Goal: Task Accomplishment & Management: Use online tool/utility

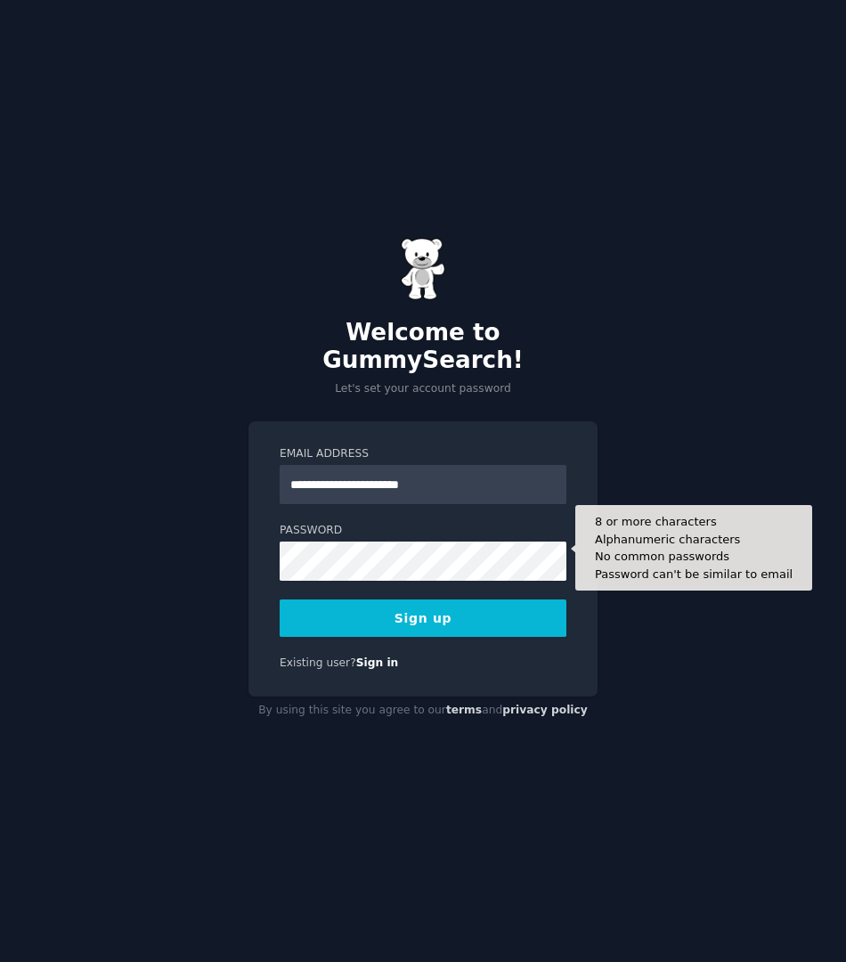
type input "**********"
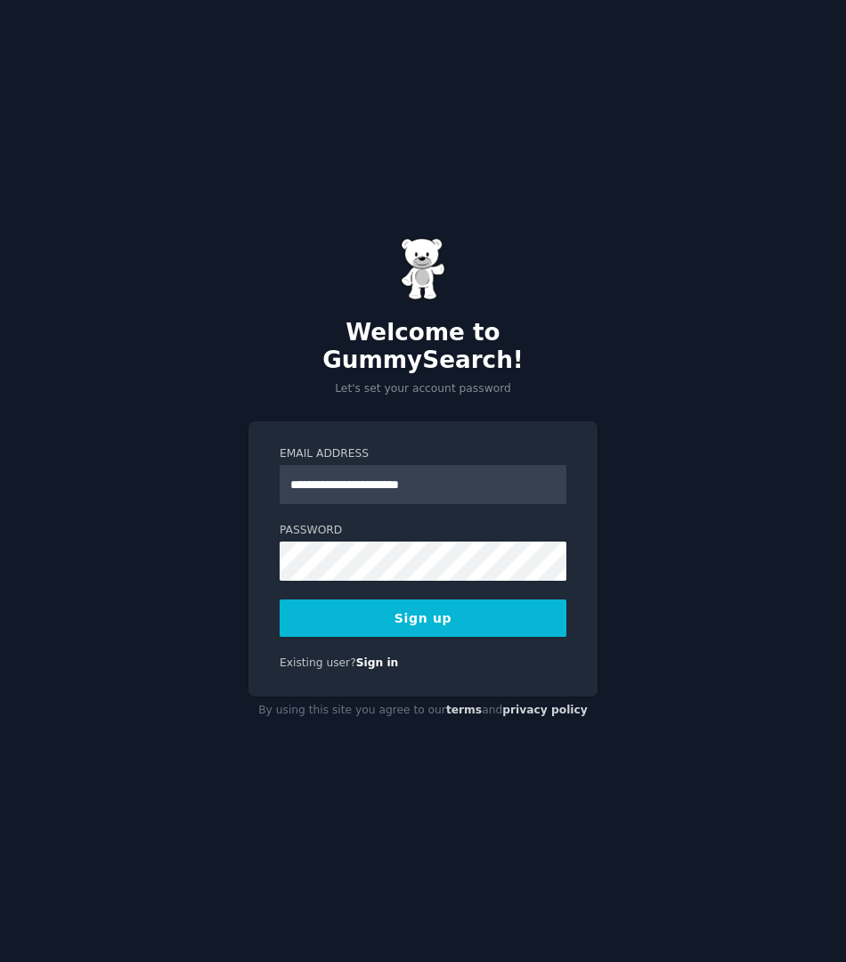
click at [446, 599] on button "Sign up" at bounding box center [423, 617] width 287 height 37
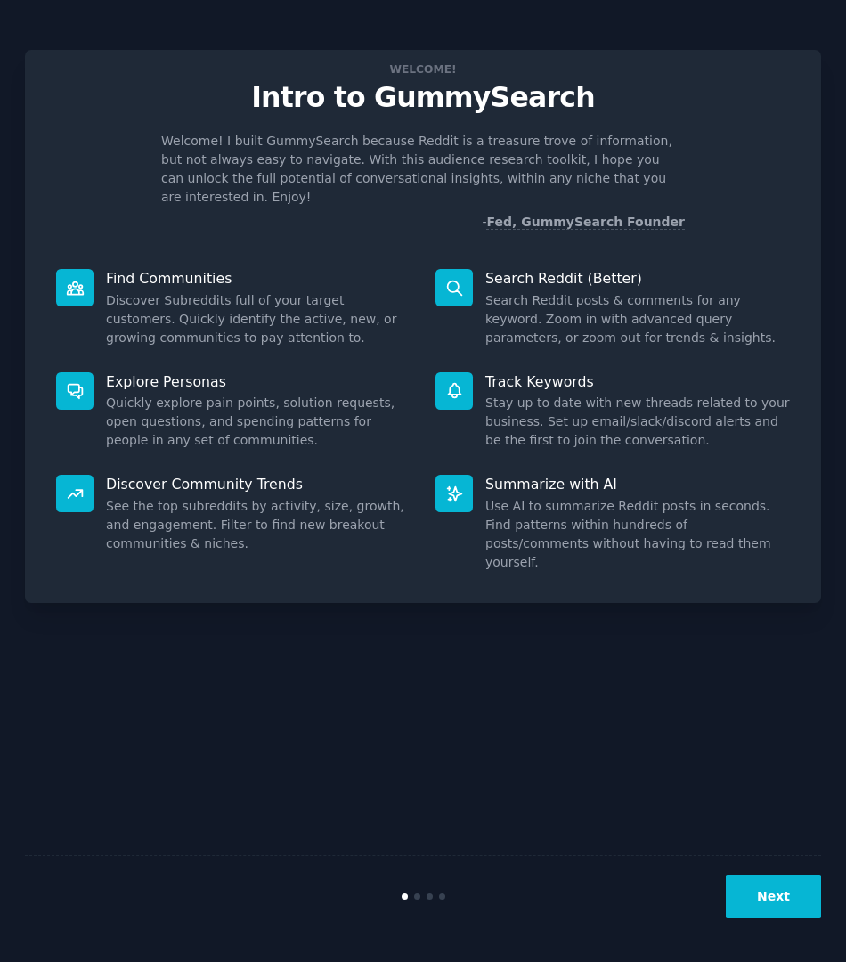
click at [787, 890] on button "Next" at bounding box center [773, 896] width 95 height 44
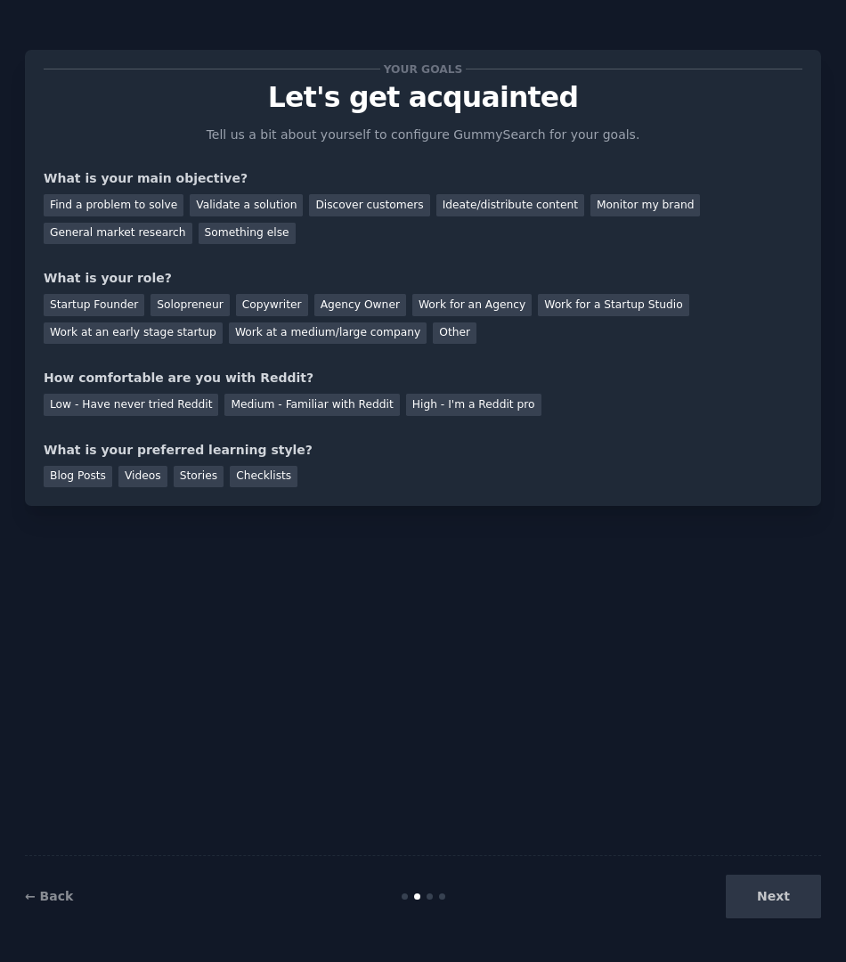
click at [773, 896] on div "Next" at bounding box center [688, 896] width 265 height 44
click at [145, 226] on div "General market research" at bounding box center [118, 234] width 149 height 22
click at [655, 199] on div "Monitor my brand" at bounding box center [645, 205] width 110 height 22
click at [126, 211] on div "Find a problem to solve" at bounding box center [114, 205] width 140 height 22
click at [83, 307] on div "Startup Founder" at bounding box center [94, 305] width 101 height 22
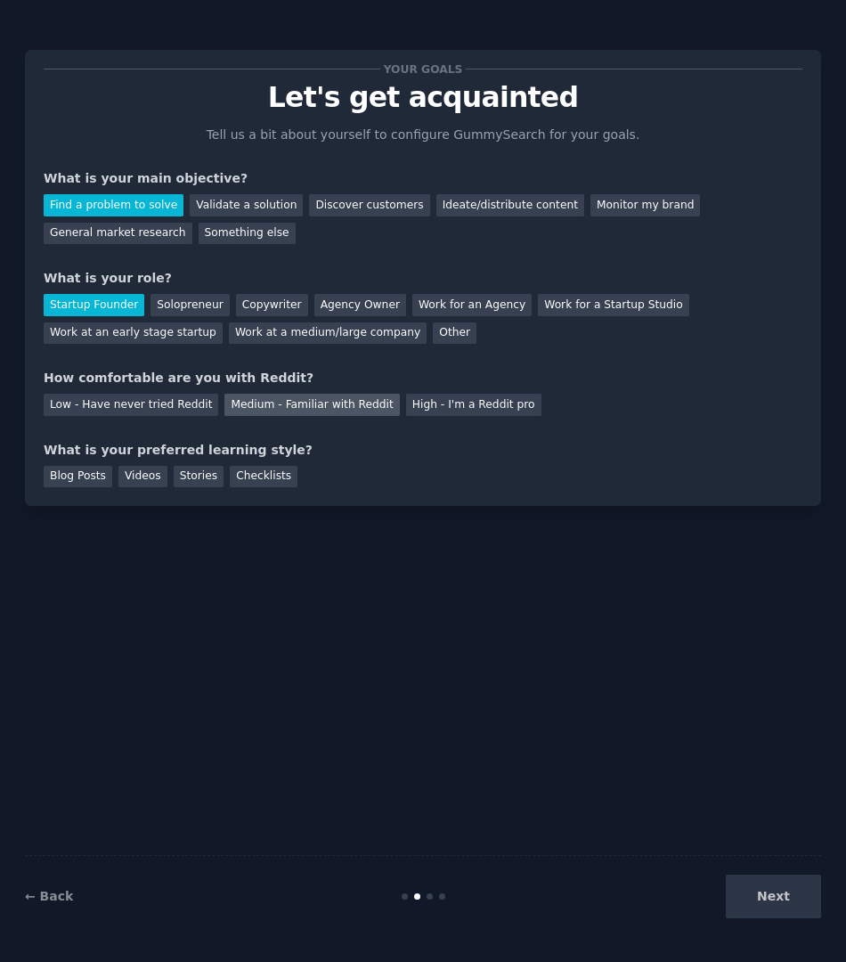
click at [271, 403] on div "Medium - Familiar with Reddit" at bounding box center [311, 405] width 175 height 22
click at [157, 482] on div "Videos" at bounding box center [142, 477] width 49 height 22
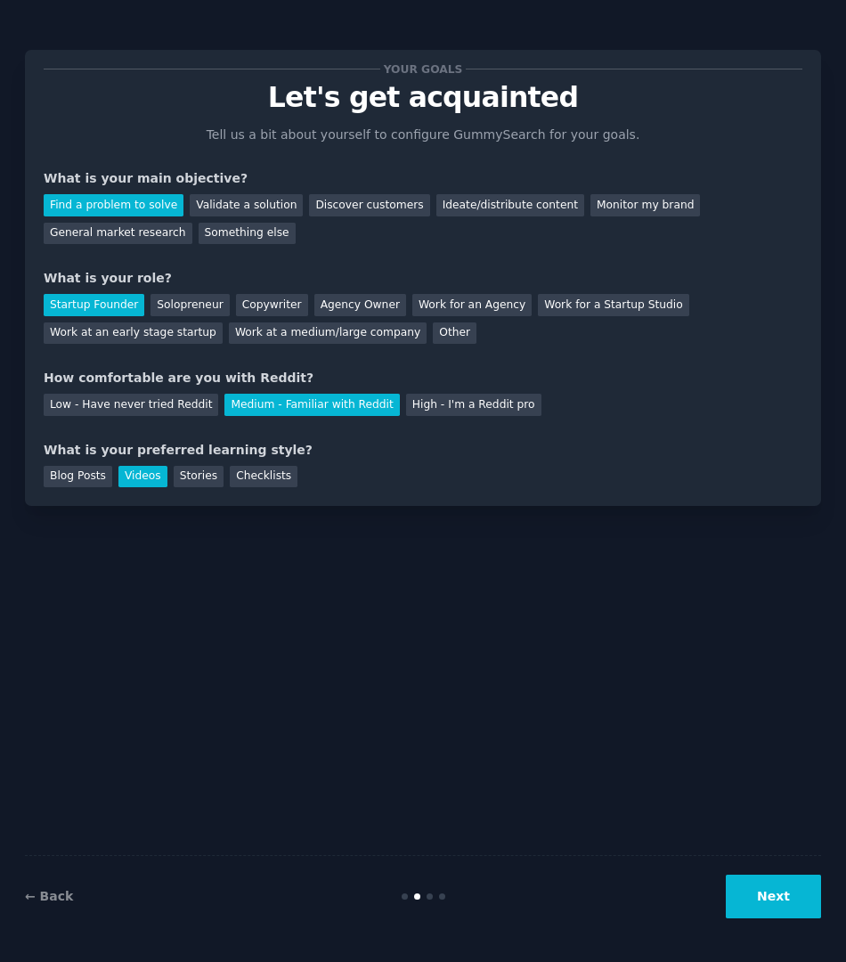
click at [744, 886] on button "Next" at bounding box center [773, 896] width 95 height 44
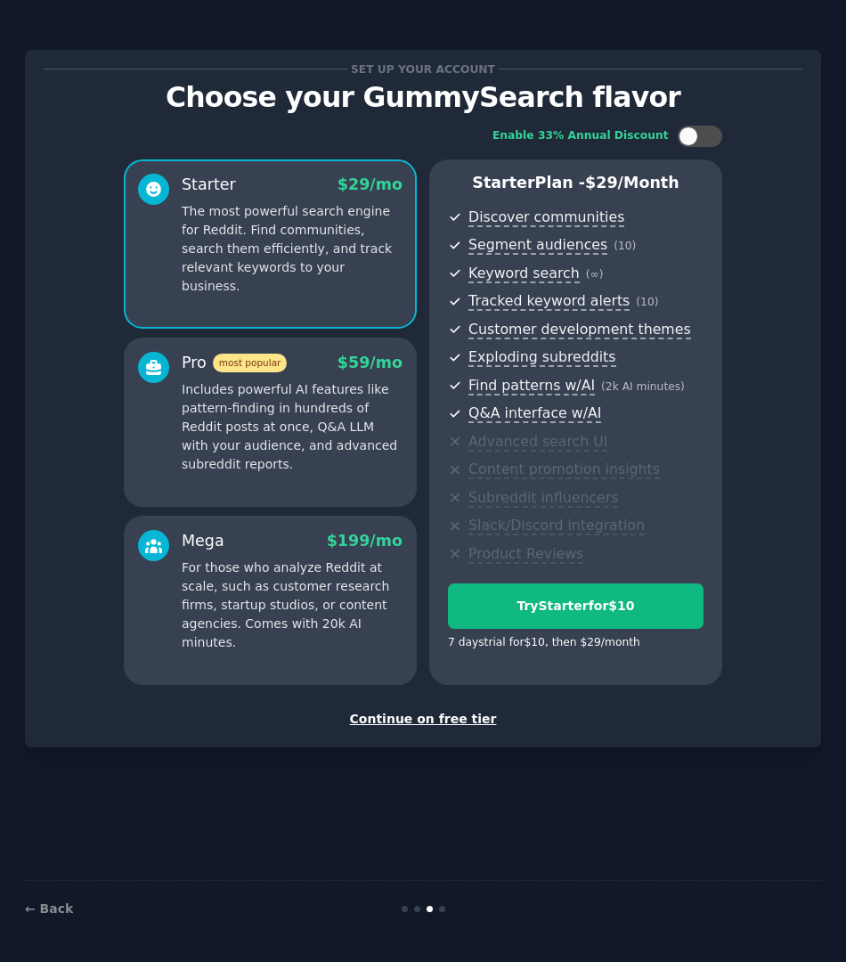
click at [446, 716] on div "Continue on free tier" at bounding box center [423, 719] width 759 height 19
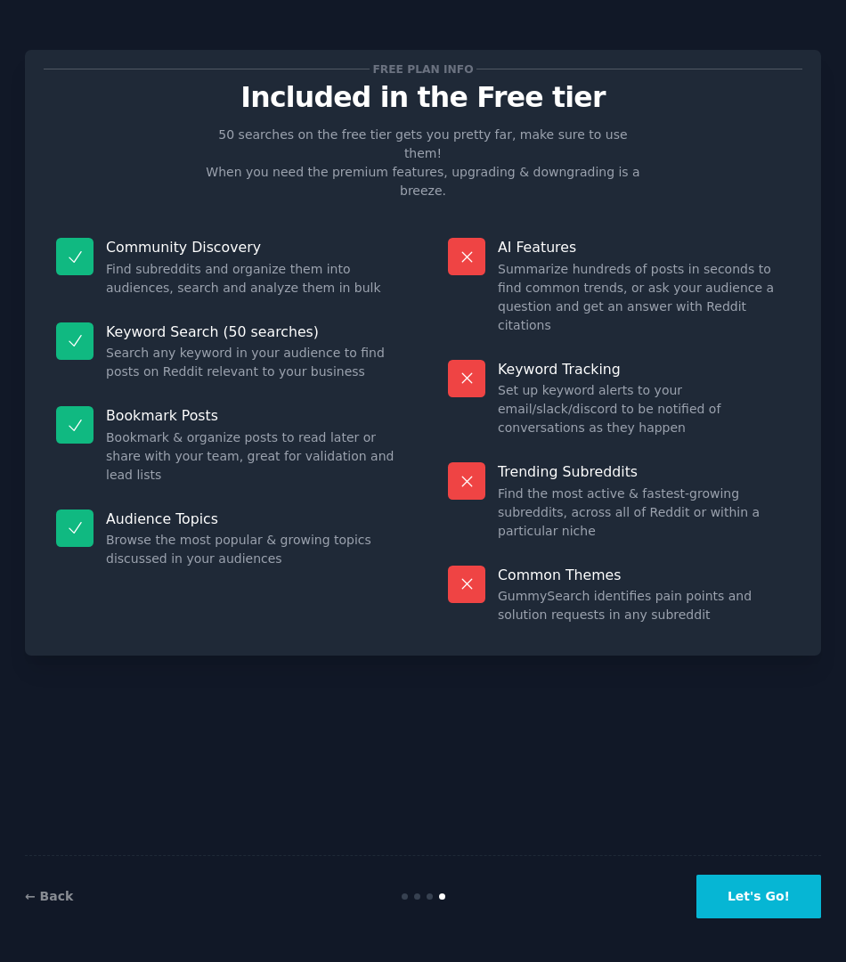
click at [747, 902] on button "Let's Go!" at bounding box center [758, 896] width 125 height 44
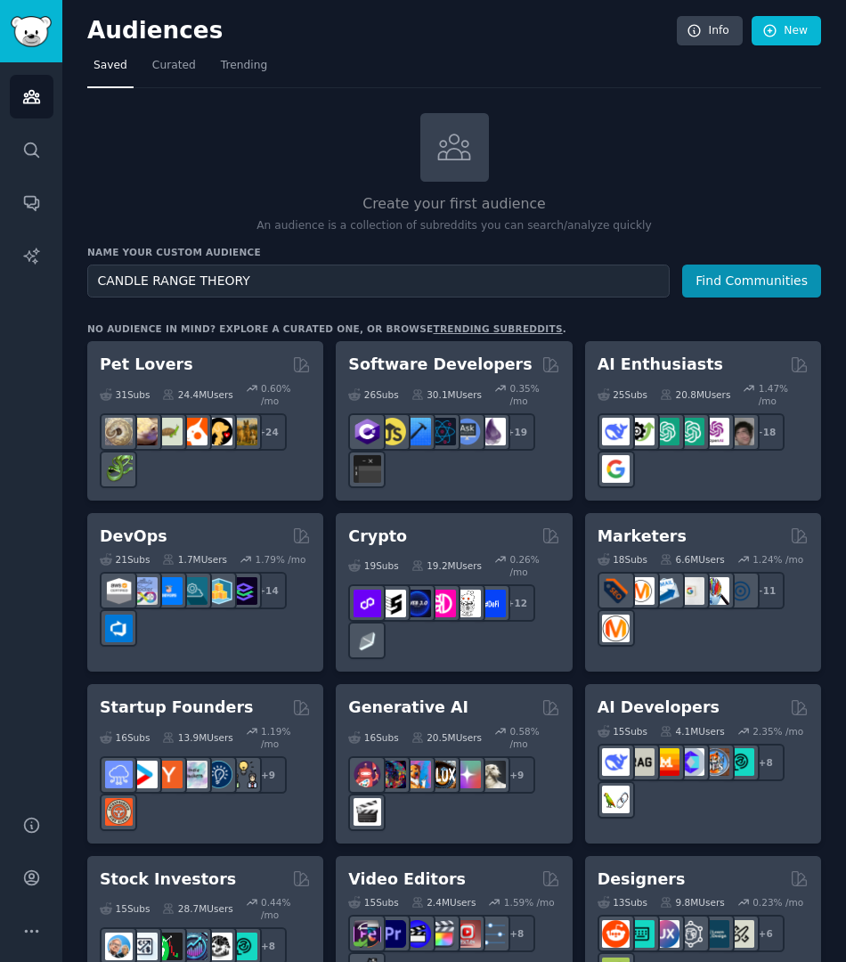
type input "CANDLE RANGE THEORY"
click at [750, 279] on button "Find Communities" at bounding box center [751, 280] width 139 height 33
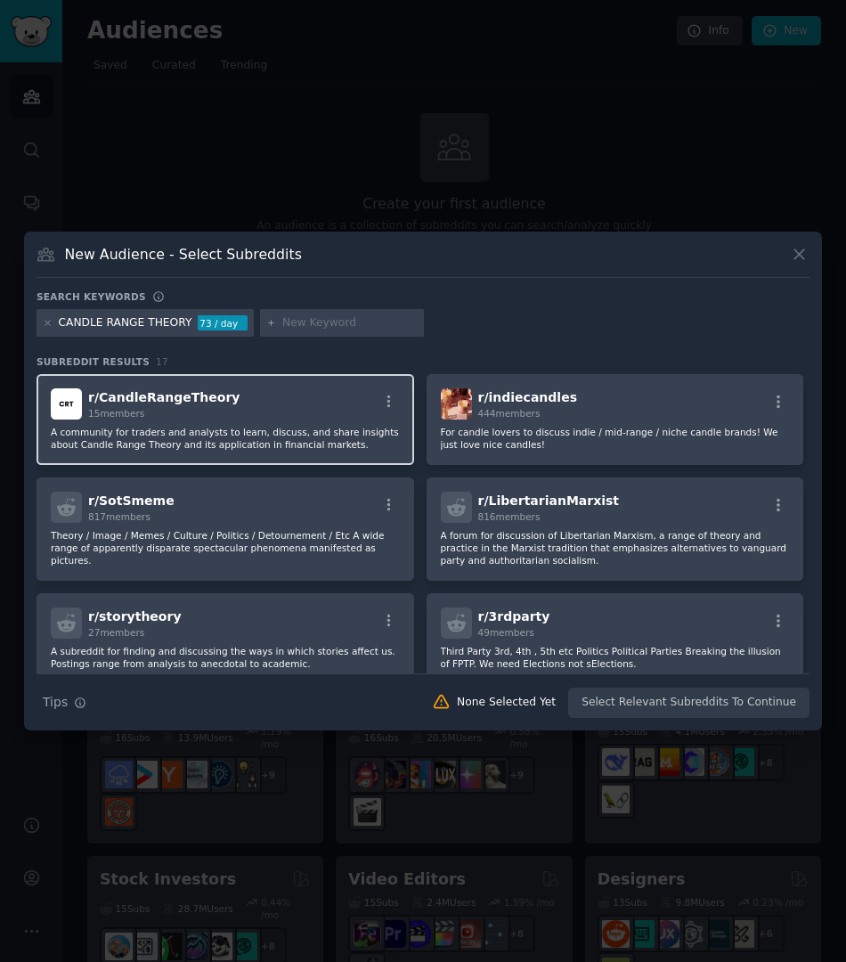
click at [243, 434] on p "A community for traders and analysts to learn, discuss, and share insights abou…" at bounding box center [225, 438] width 349 height 25
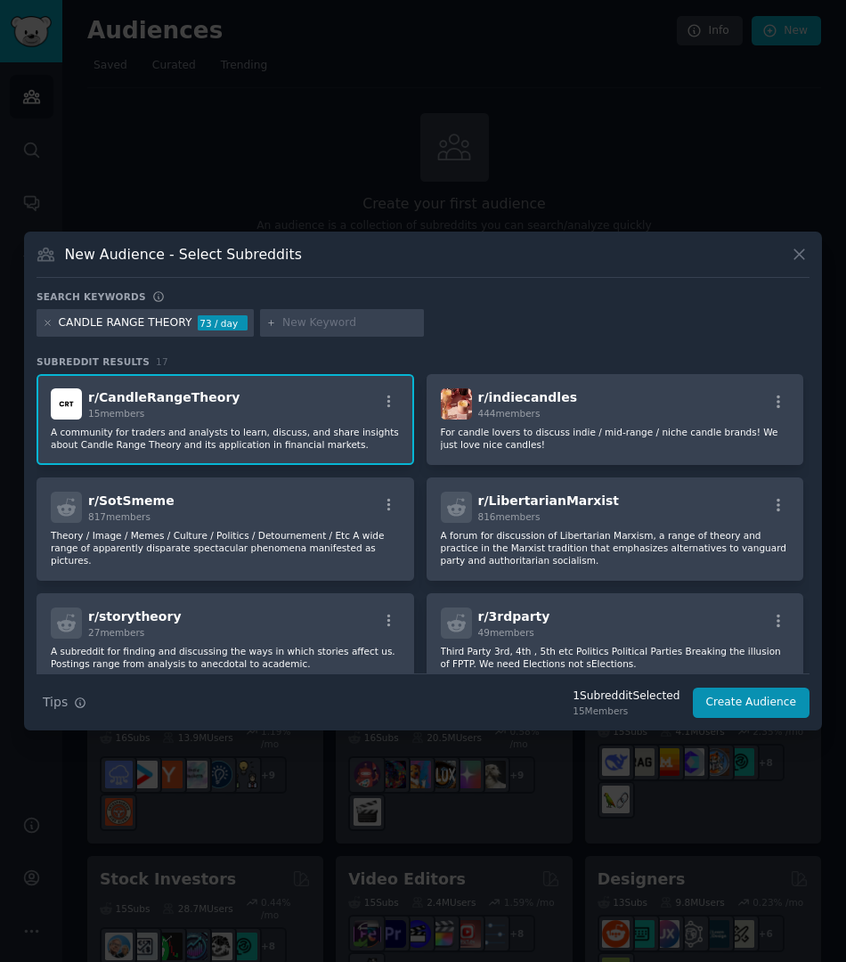
click at [299, 329] on input "text" at bounding box center [349, 323] width 135 height 16
click at [806, 259] on icon at bounding box center [799, 254] width 19 height 19
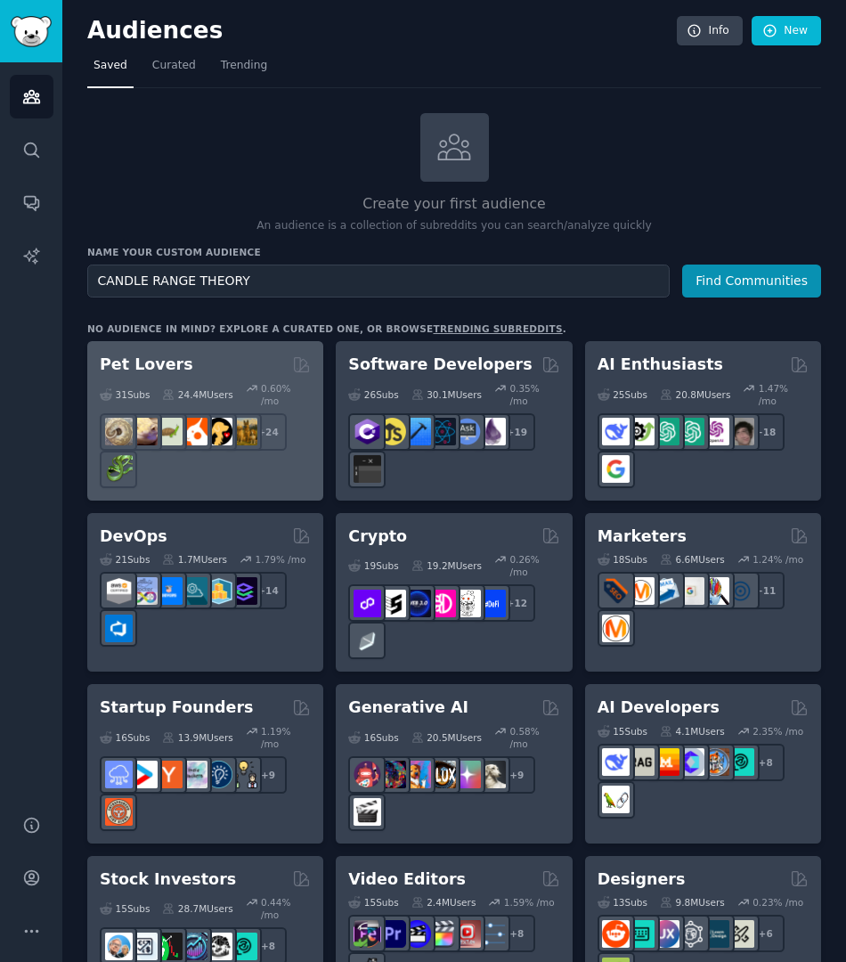
click at [165, 464] on div "+ 24" at bounding box center [205, 450] width 211 height 75
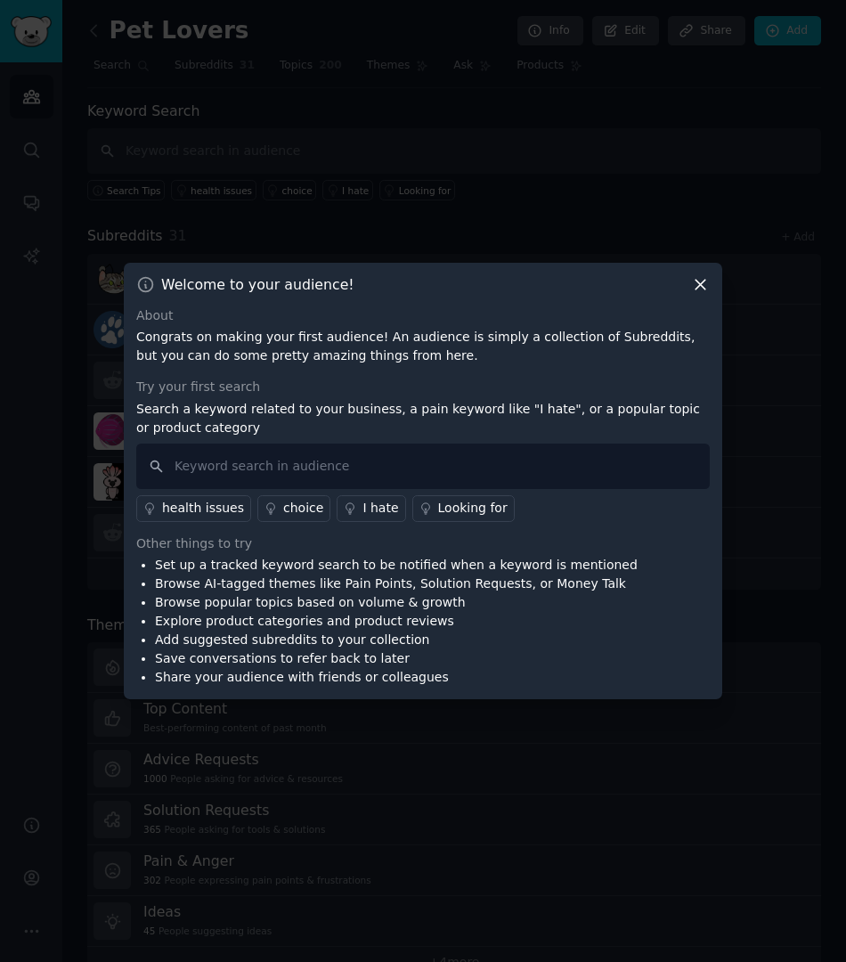
click at [710, 289] on div "Welcome to your audience! About Congrats on making your first audience! An audi…" at bounding box center [423, 481] width 598 height 437
click at [693, 287] on icon at bounding box center [700, 284] width 19 height 19
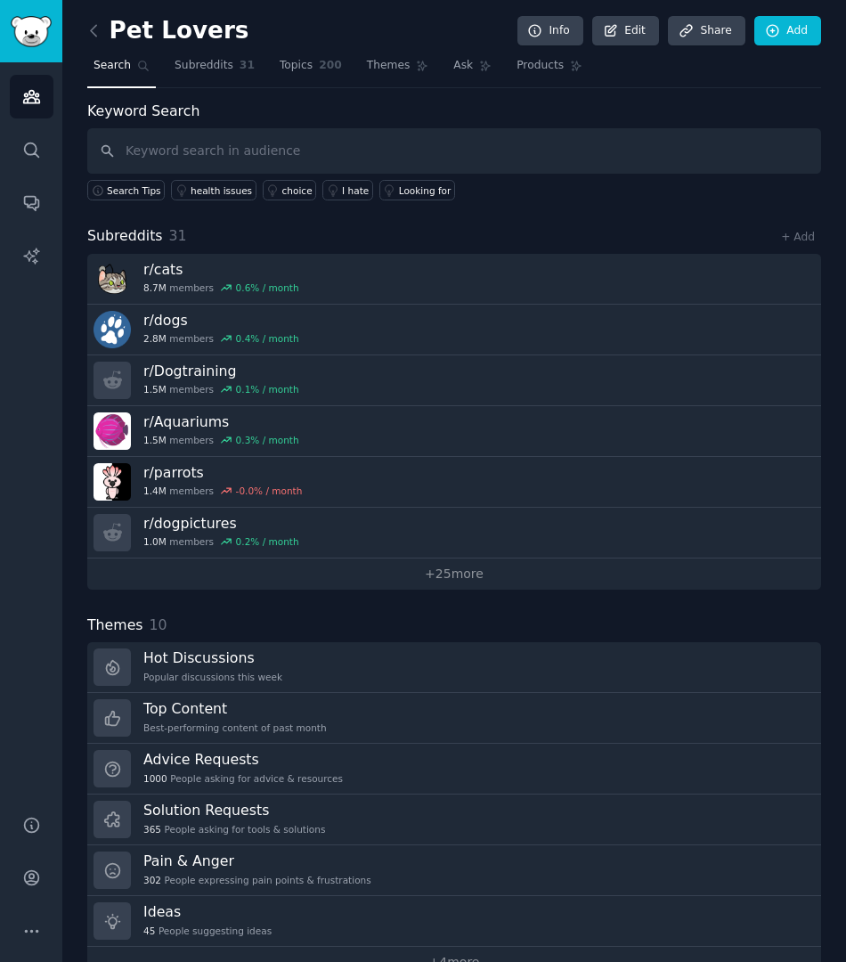
click at [110, 37] on h2 "Pet Lovers" at bounding box center [167, 31] width 161 height 28
click at [102, 37] on icon at bounding box center [94, 30] width 19 height 19
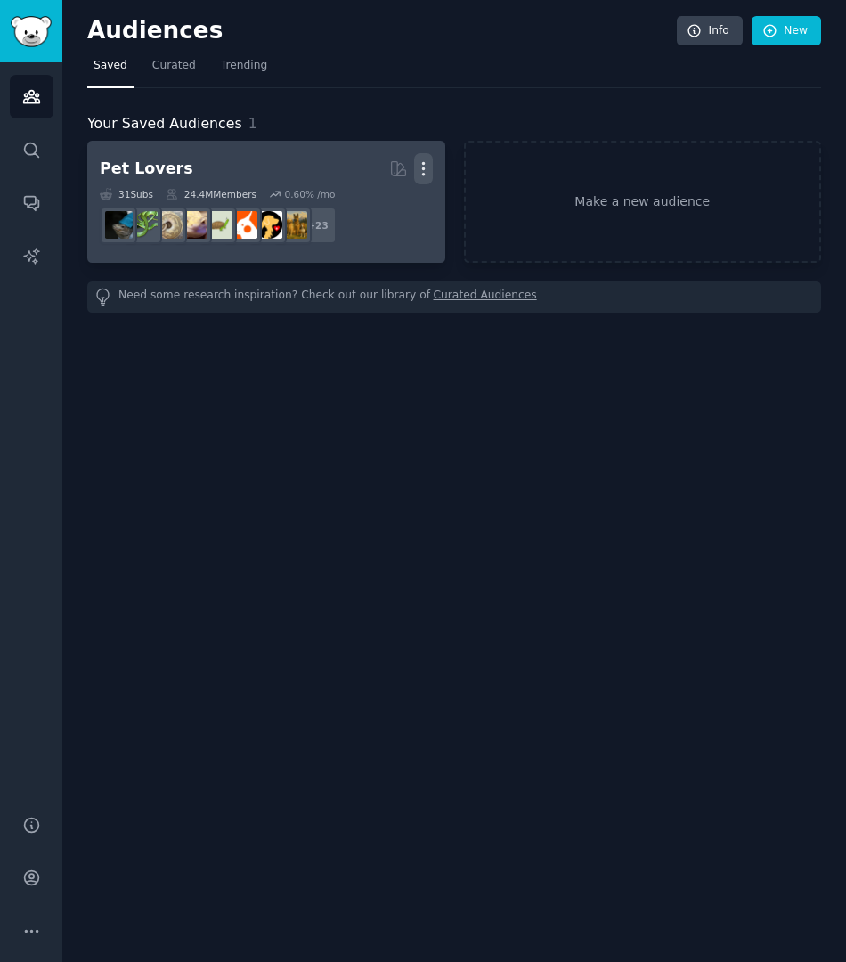
click at [430, 171] on icon "button" at bounding box center [423, 168] width 19 height 19
click at [388, 201] on p "Delete" at bounding box center [374, 206] width 41 height 19
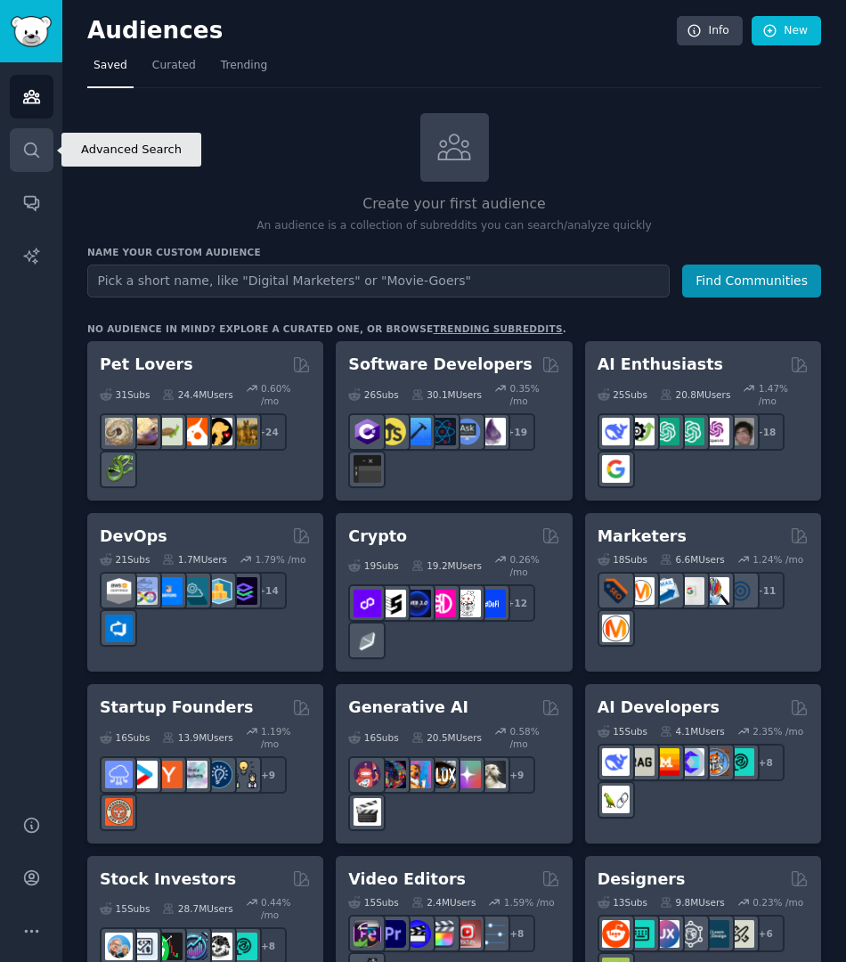
click at [45, 150] on link "Search" at bounding box center [32, 150] width 44 height 44
